Goal: Information Seeking & Learning: Compare options

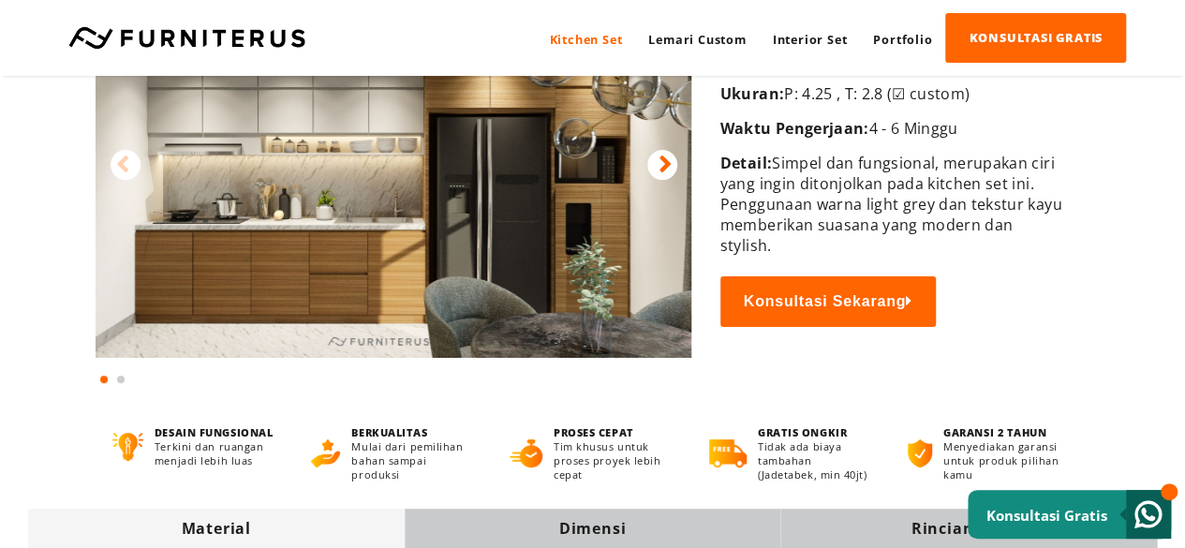
scroll to position [375, 0]
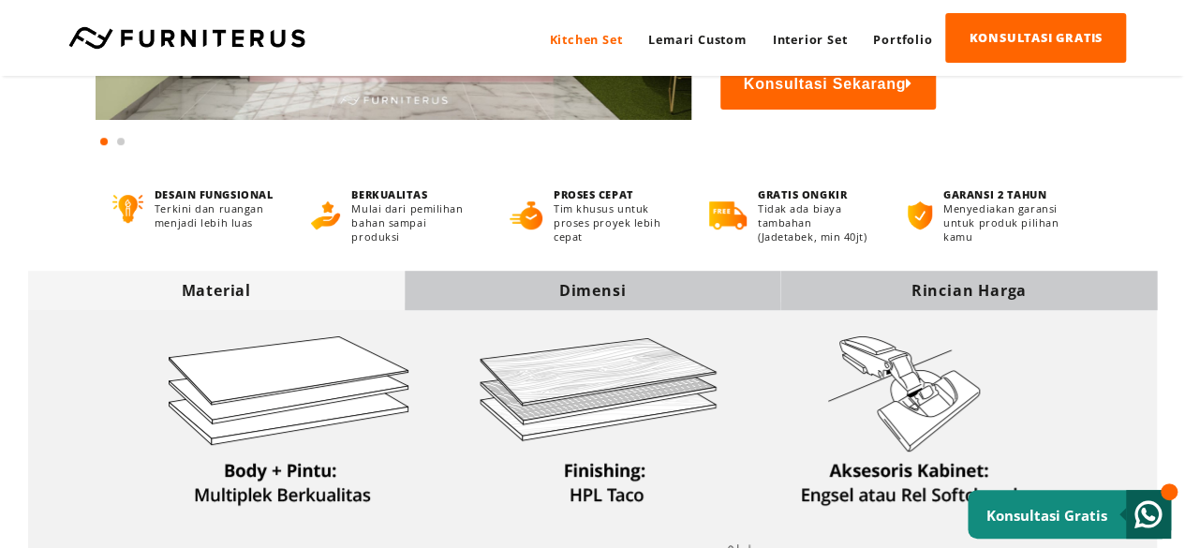
scroll to position [375, 0]
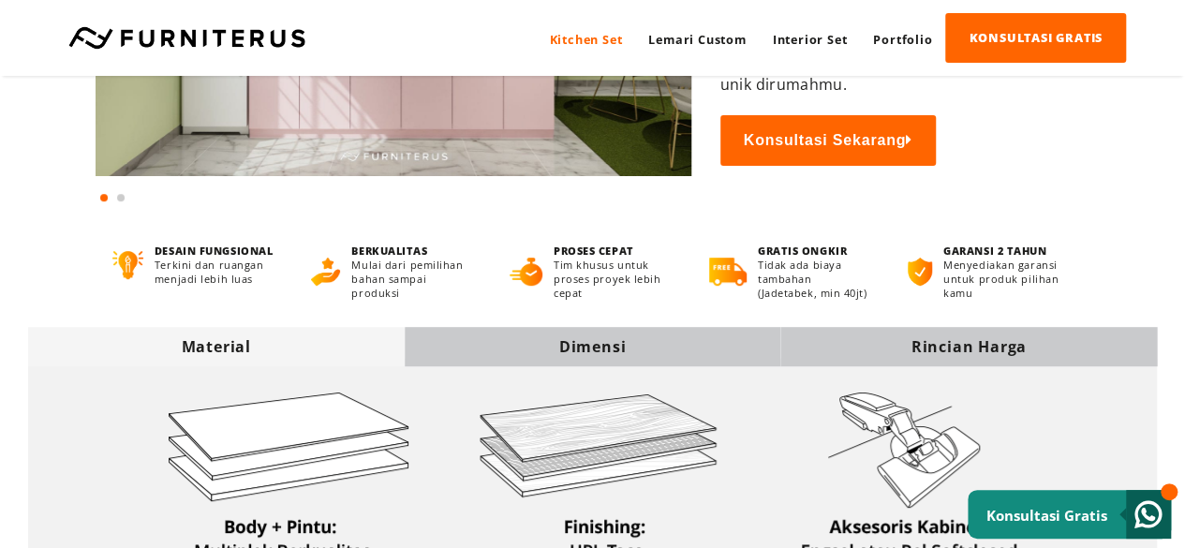
click at [606, 342] on div "Dimensi" at bounding box center [593, 346] width 376 height 21
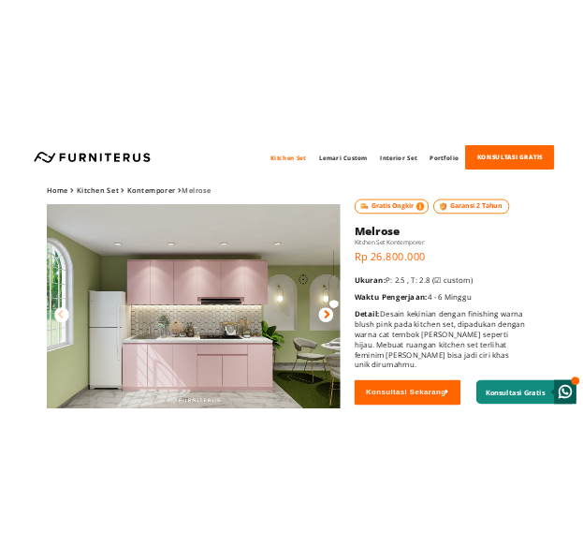
scroll to position [94, 0]
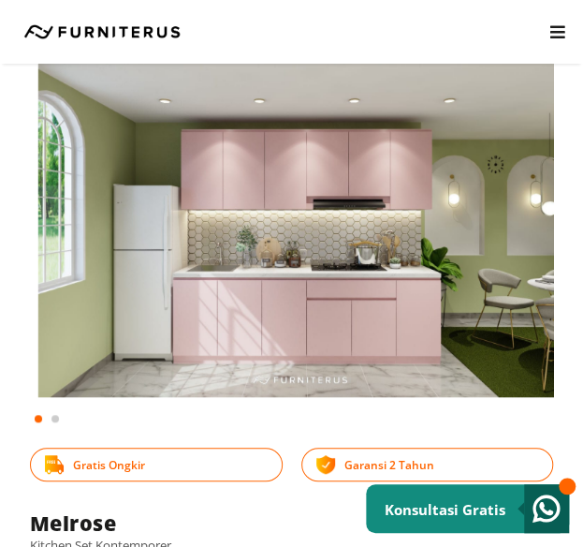
click at [137, 324] on img at bounding box center [300, 214] width 524 height 366
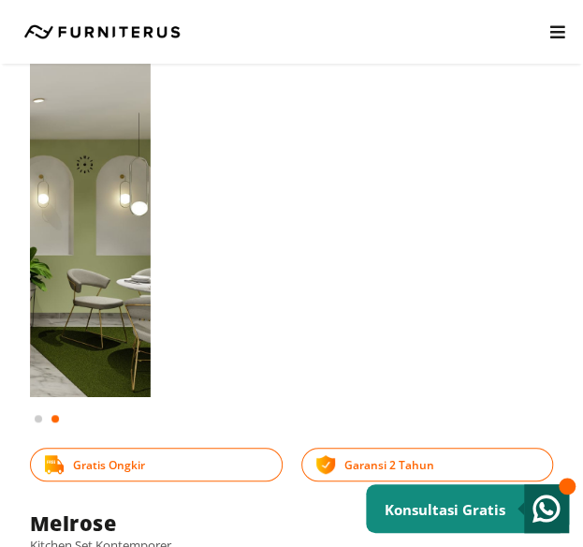
click at [0, 453] on html "Kitchen Set Lemari Custom Interior Set Portfolio KONSULTASI GRATIS Kitchen Set …" at bounding box center [291, 179] width 583 height 547
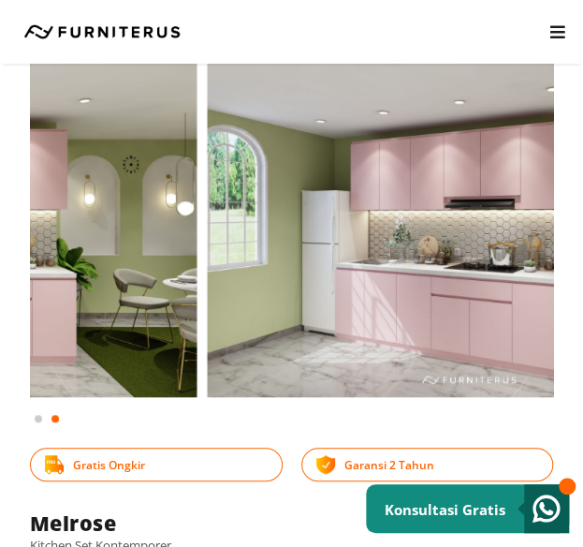
click at [529, 304] on img at bounding box center [469, 214] width 524 height 366
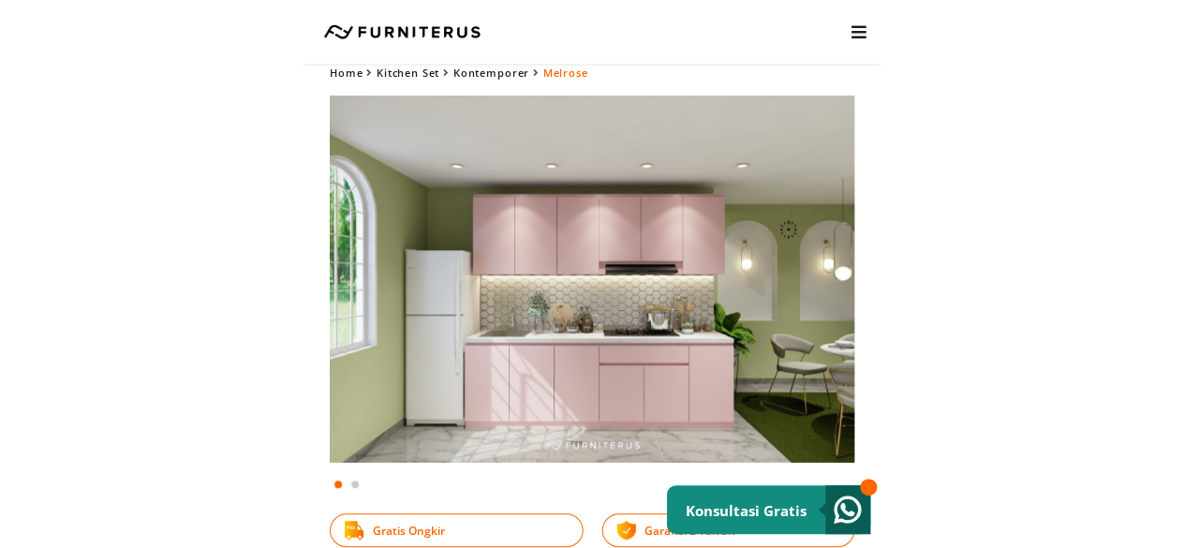
scroll to position [0, 0]
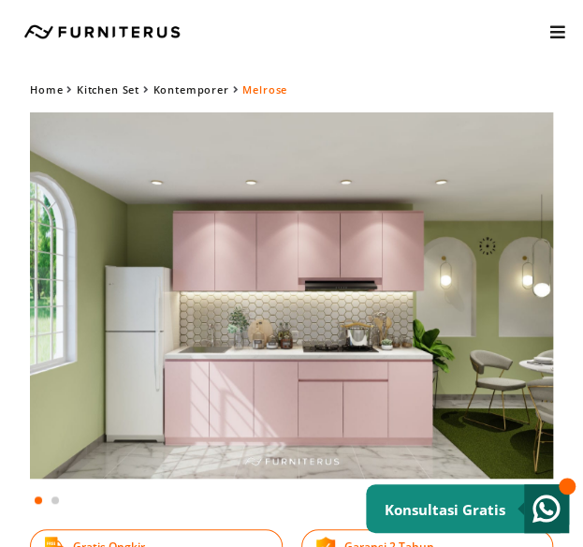
click at [302, 333] on img at bounding box center [292, 295] width 524 height 366
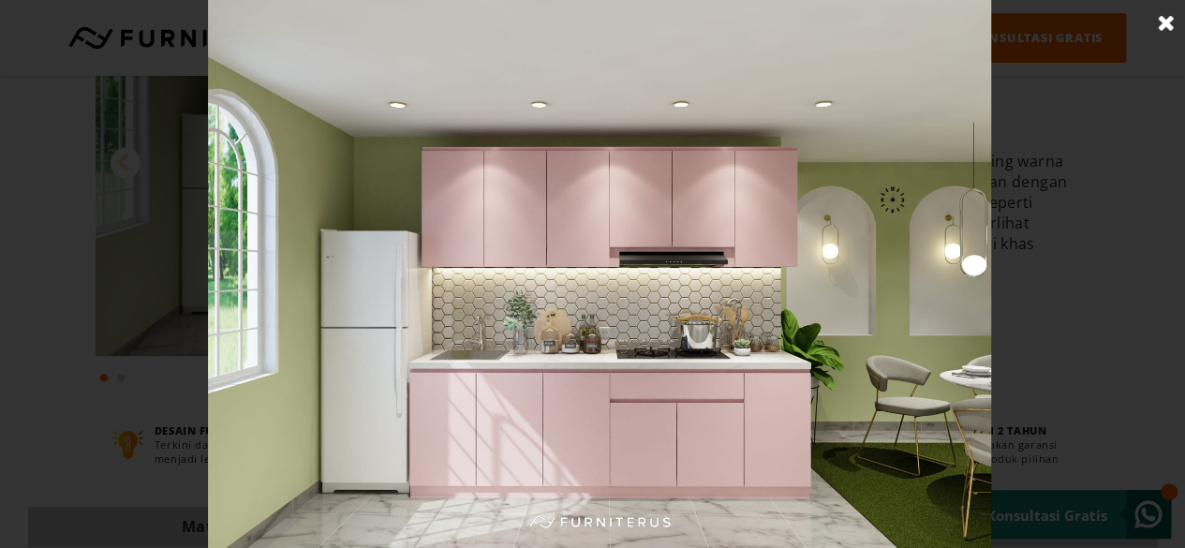
scroll to position [375, 0]
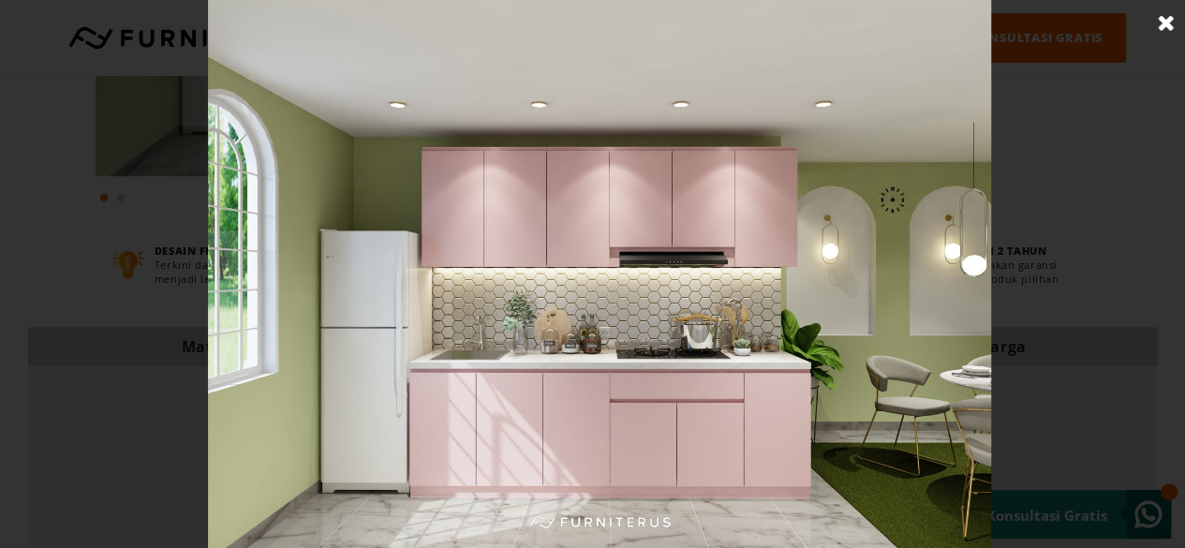
click at [1174, 23] on link at bounding box center [1166, 23] width 47 height 47
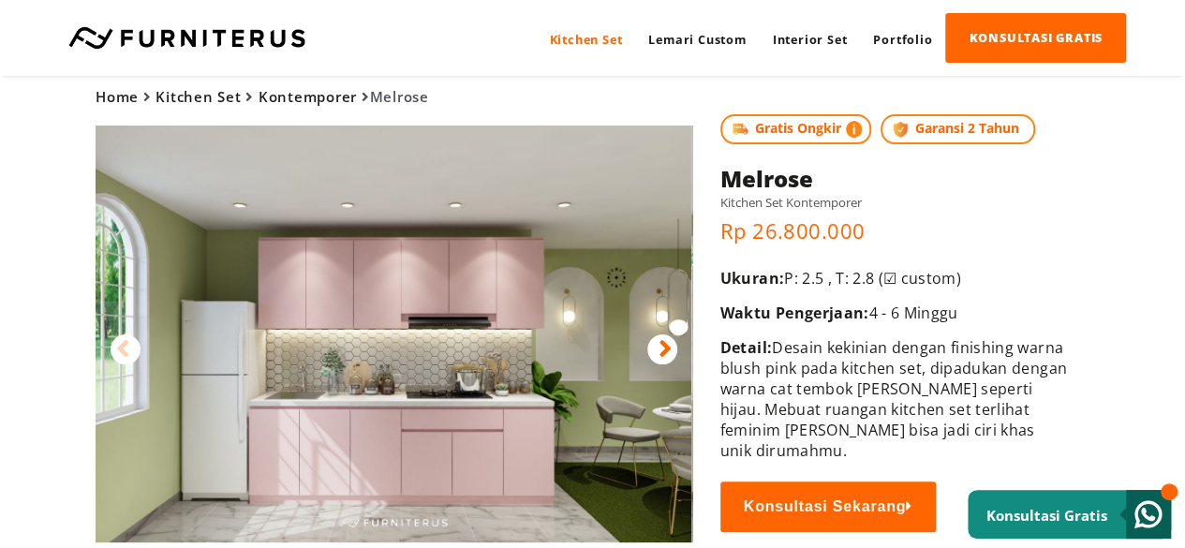
scroll to position [0, 0]
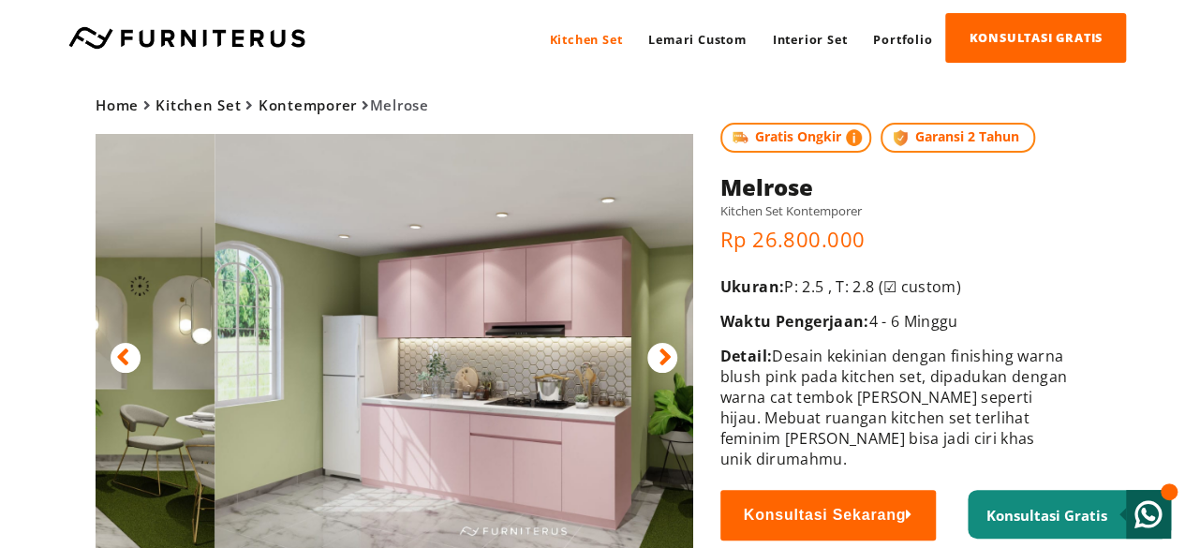
click at [0, 297] on div "Home Kitchen Set Kontemporer [GEOGRAPHIC_DATA] Gratis Ongkir Garansi 2 Tahun" at bounding box center [592, 328] width 1185 height 505
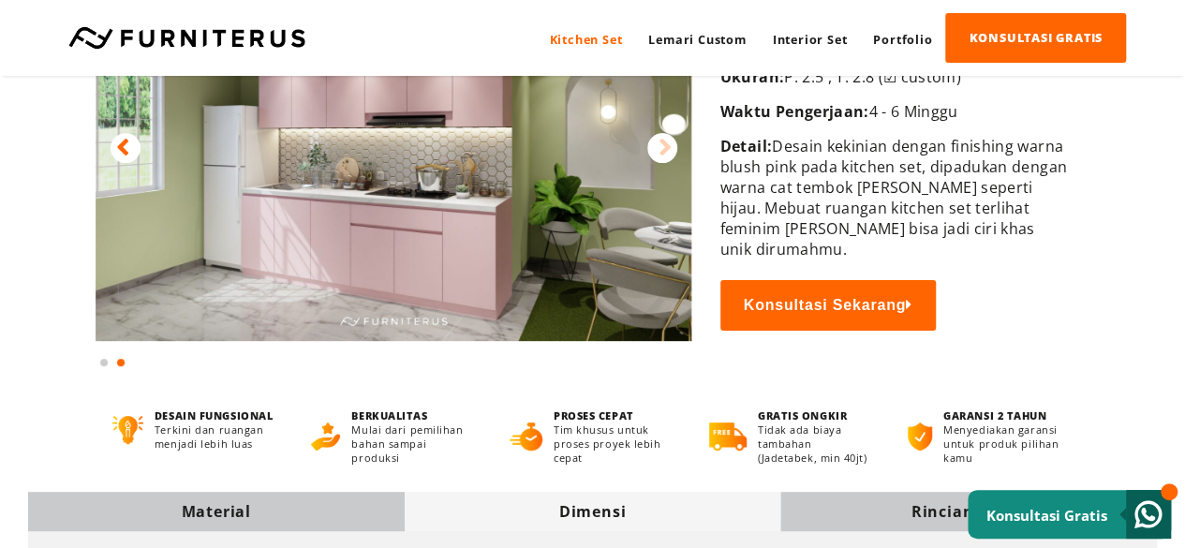
scroll to position [105, 0]
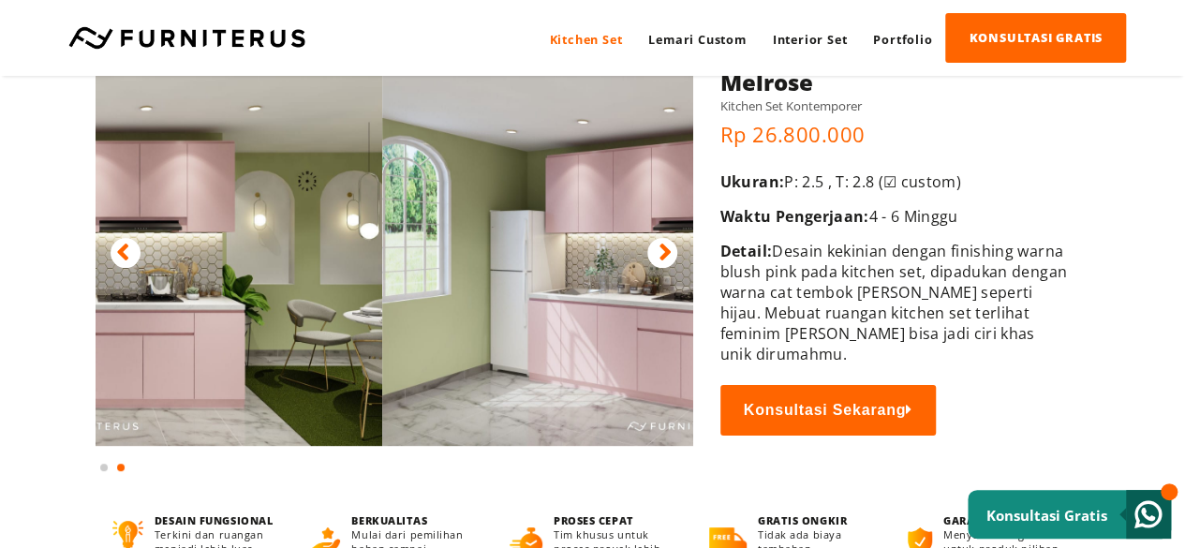
click at [663, 263] on div at bounding box center [394, 252] width 597 height 447
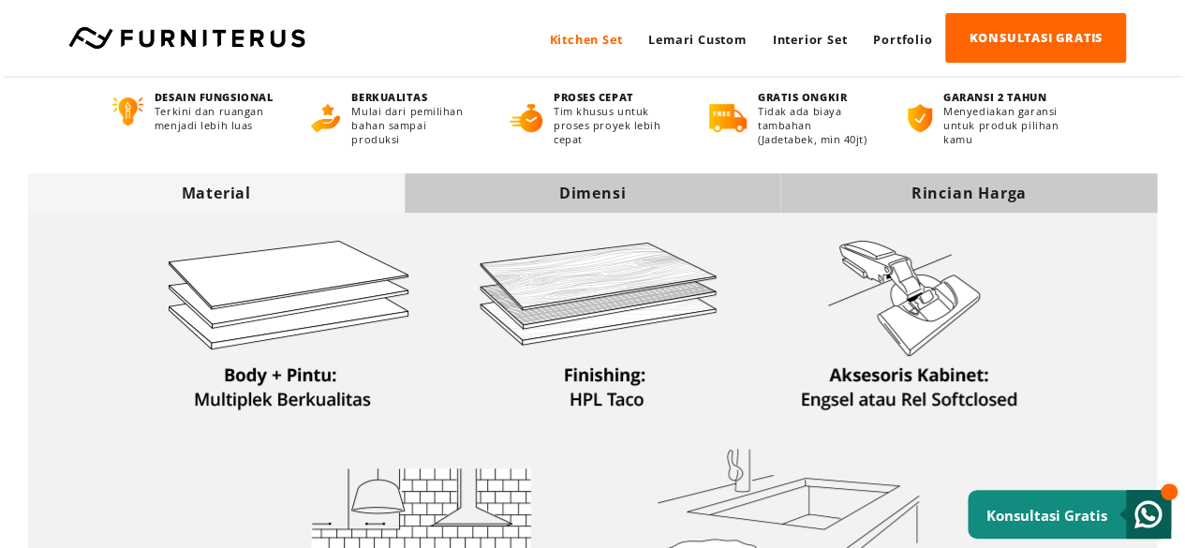
scroll to position [468, 0]
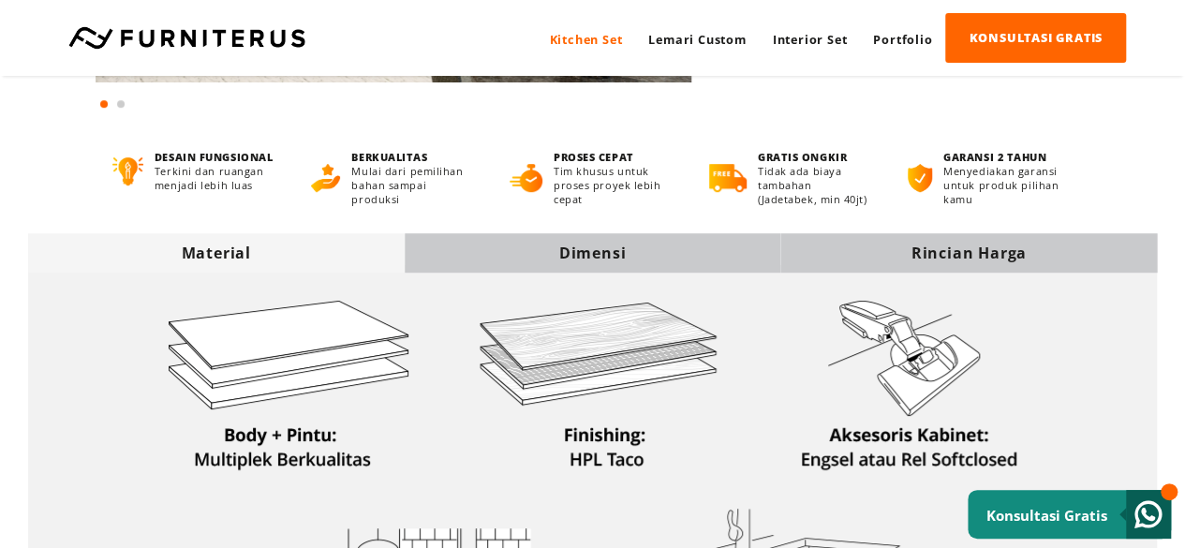
click at [605, 262] on div "Dimensi" at bounding box center [593, 253] width 376 height 21
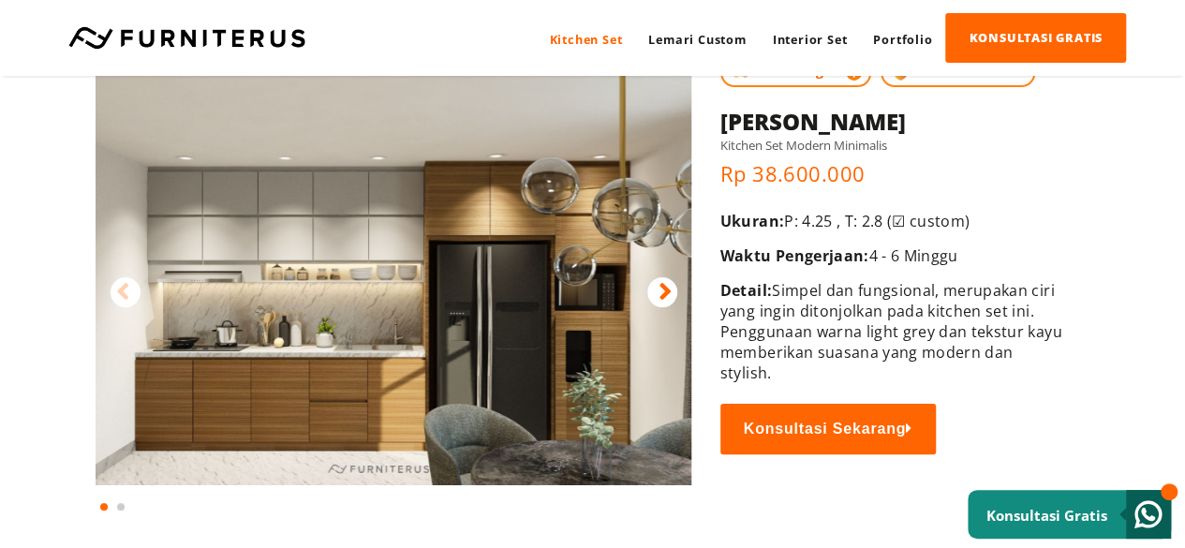
scroll to position [94, 0]
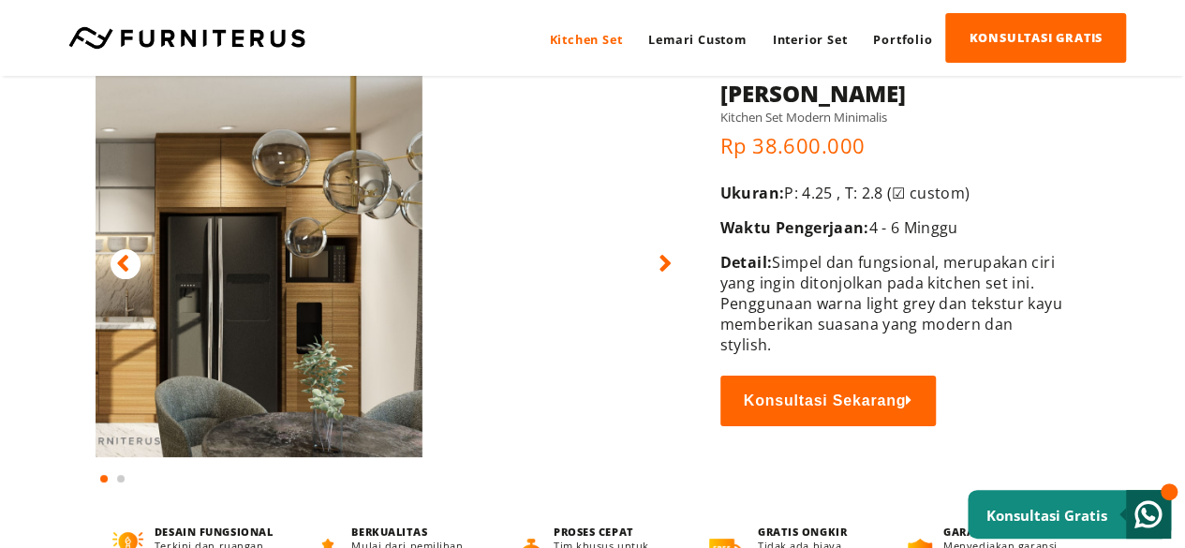
click at [281, 329] on img at bounding box center [125, 248] width 596 height 417
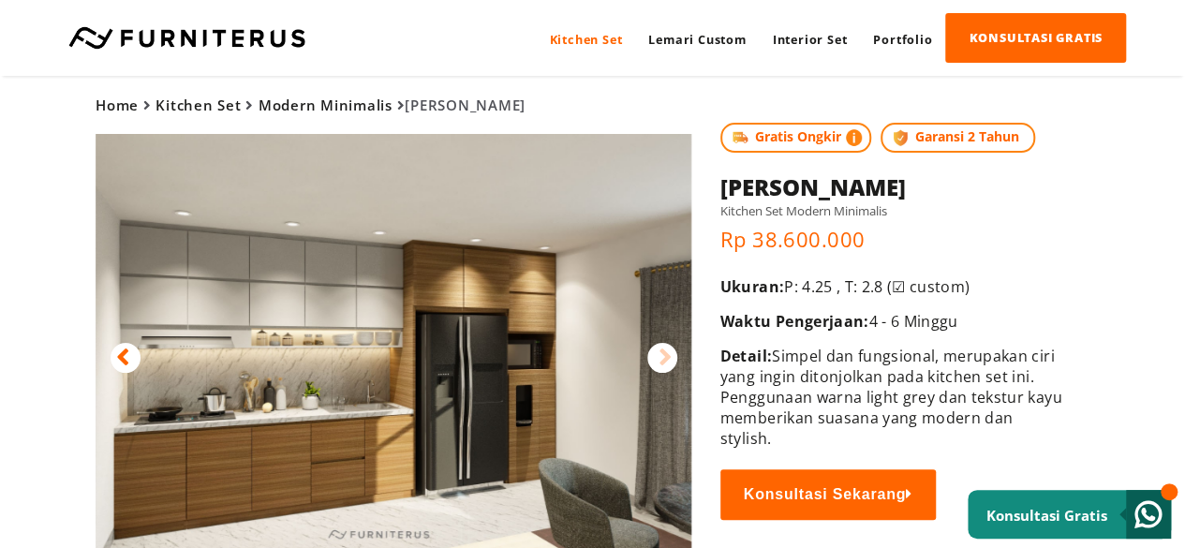
scroll to position [0, 0]
